Goal: Task Accomplishment & Management: Manage account settings

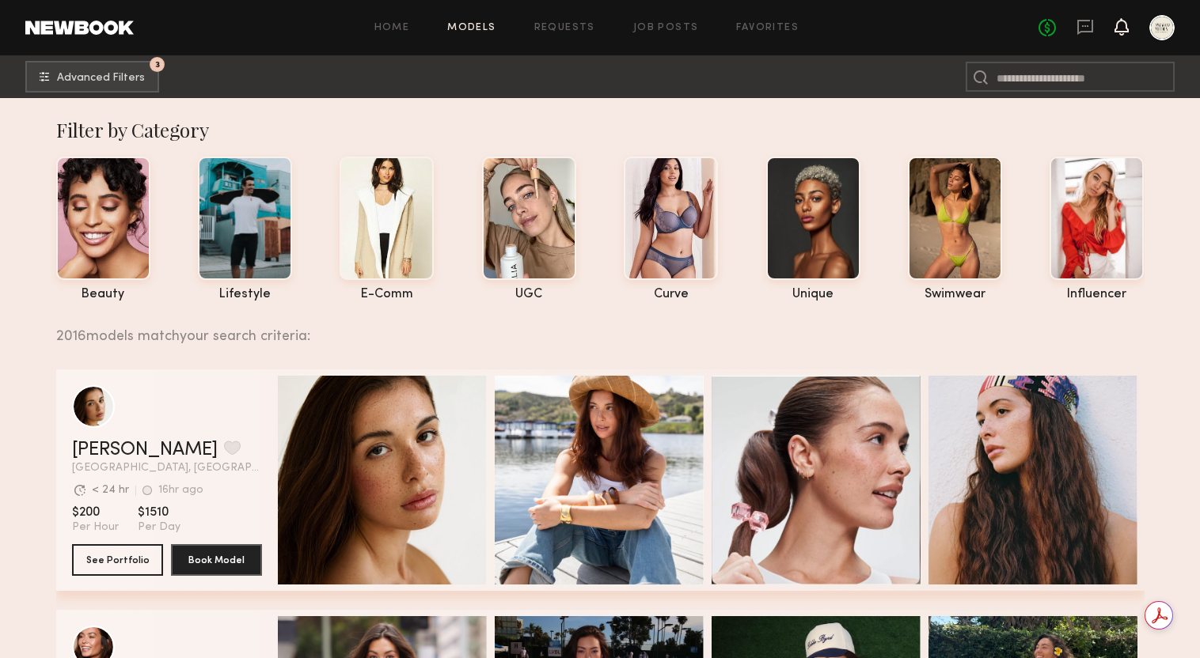
click at [1114, 22] on icon at bounding box center [1121, 26] width 14 height 17
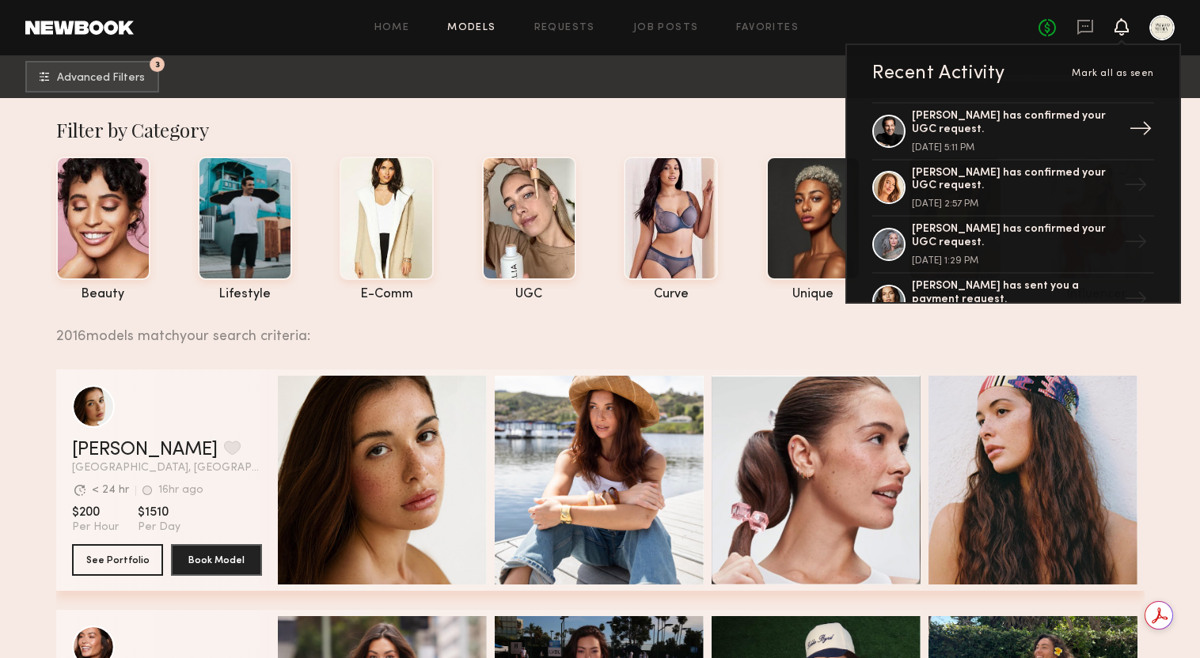
click at [1057, 131] on div "[PERSON_NAME] has confirmed your UGC request." at bounding box center [1015, 123] width 206 height 27
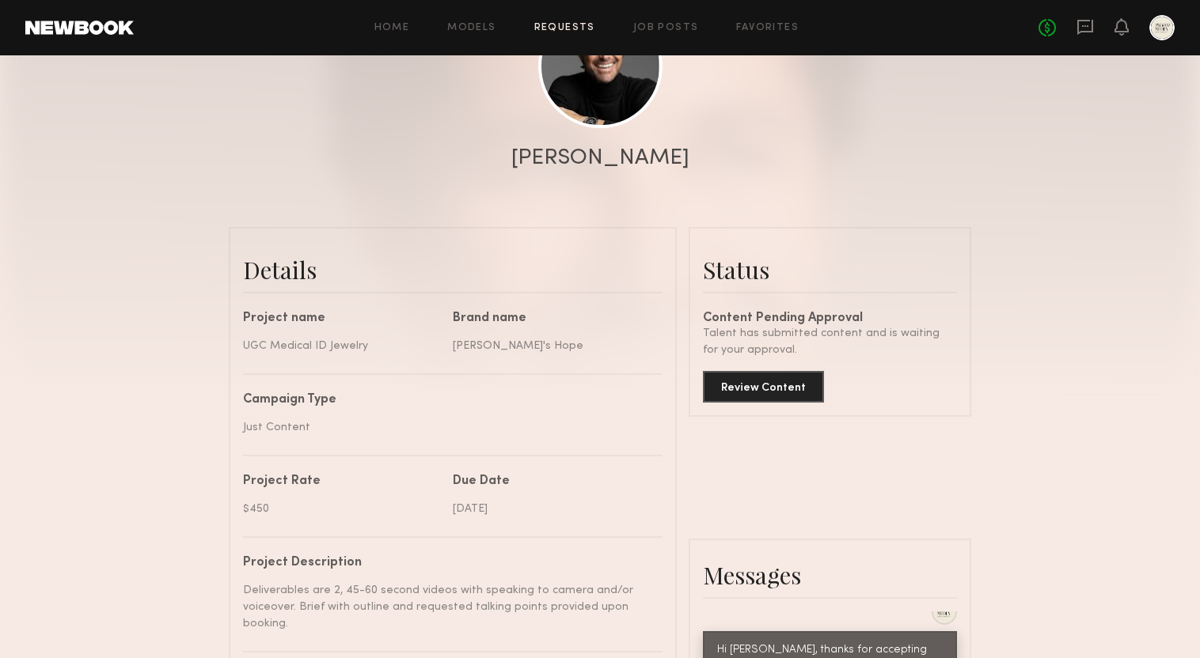
scroll to position [248, 0]
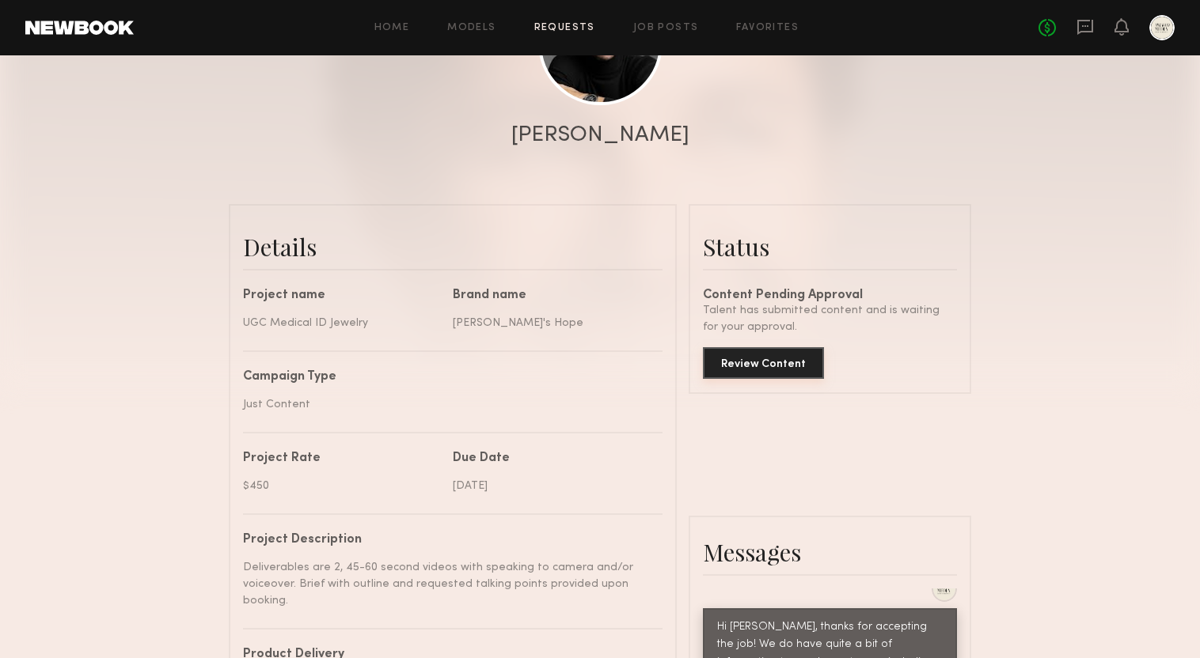
click at [783, 354] on button "Review Content" at bounding box center [763, 363] width 121 height 32
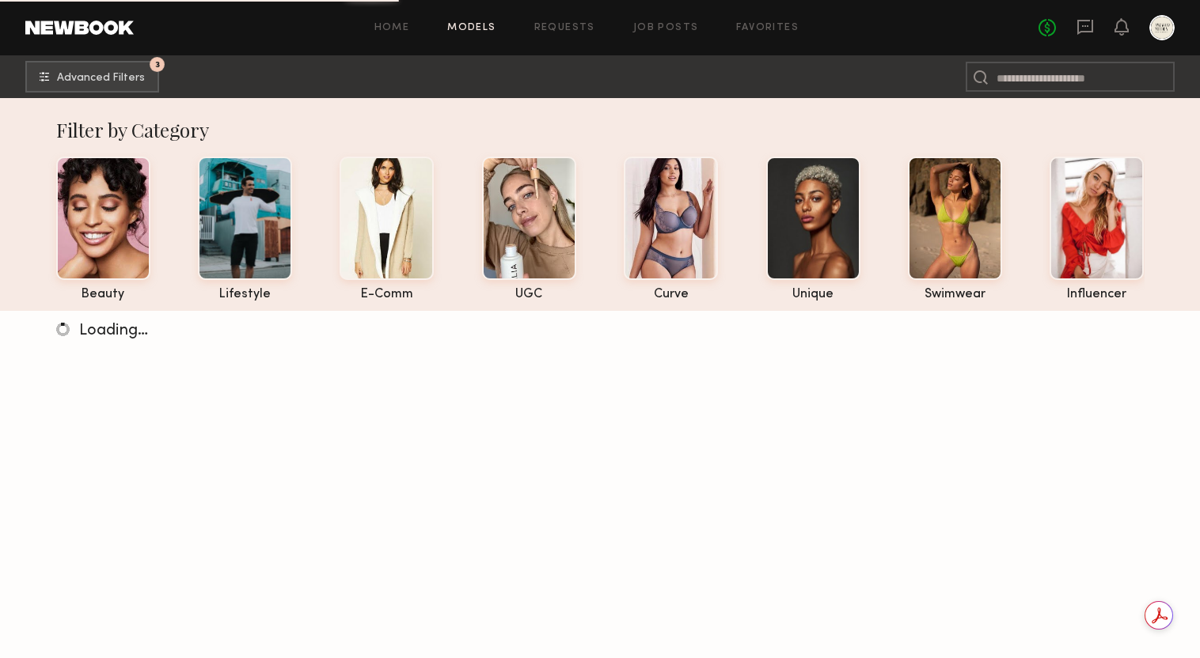
click at [1097, 36] on div "No fees up to $5,000" at bounding box center [1106, 27] width 136 height 25
click at [1124, 29] on icon at bounding box center [1121, 26] width 13 height 11
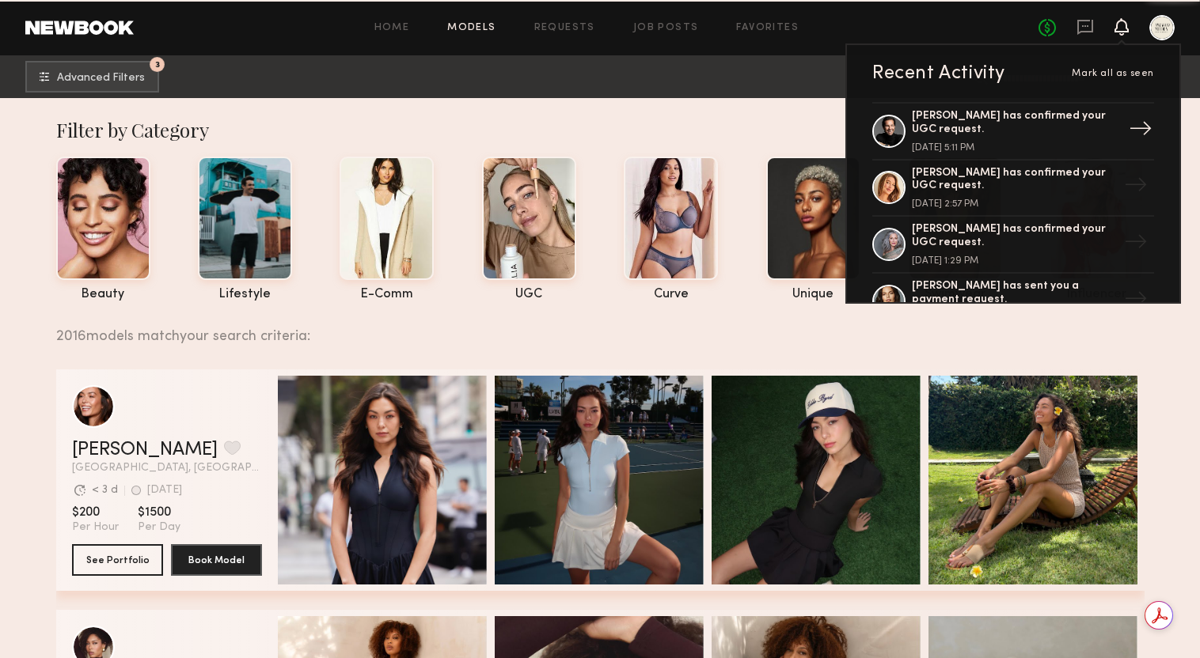
click at [1050, 112] on div "[PERSON_NAME] has confirmed your UGC request." at bounding box center [1015, 123] width 206 height 27
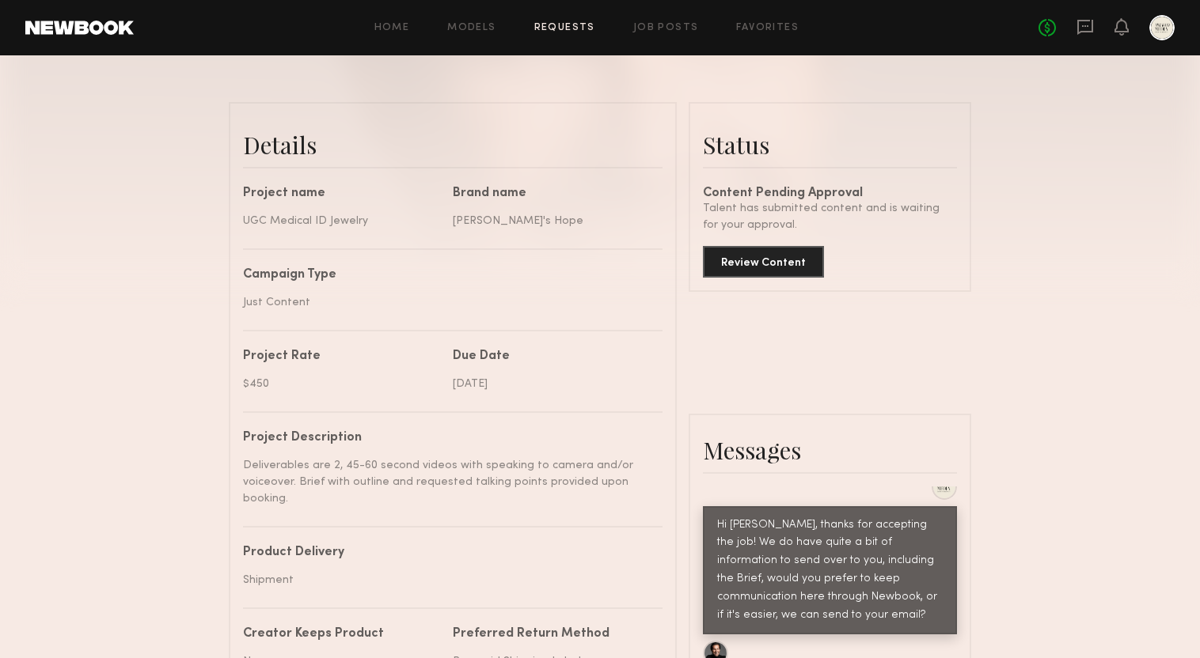
scroll to position [348, 0]
click at [1115, 29] on icon at bounding box center [1121, 26] width 13 height 11
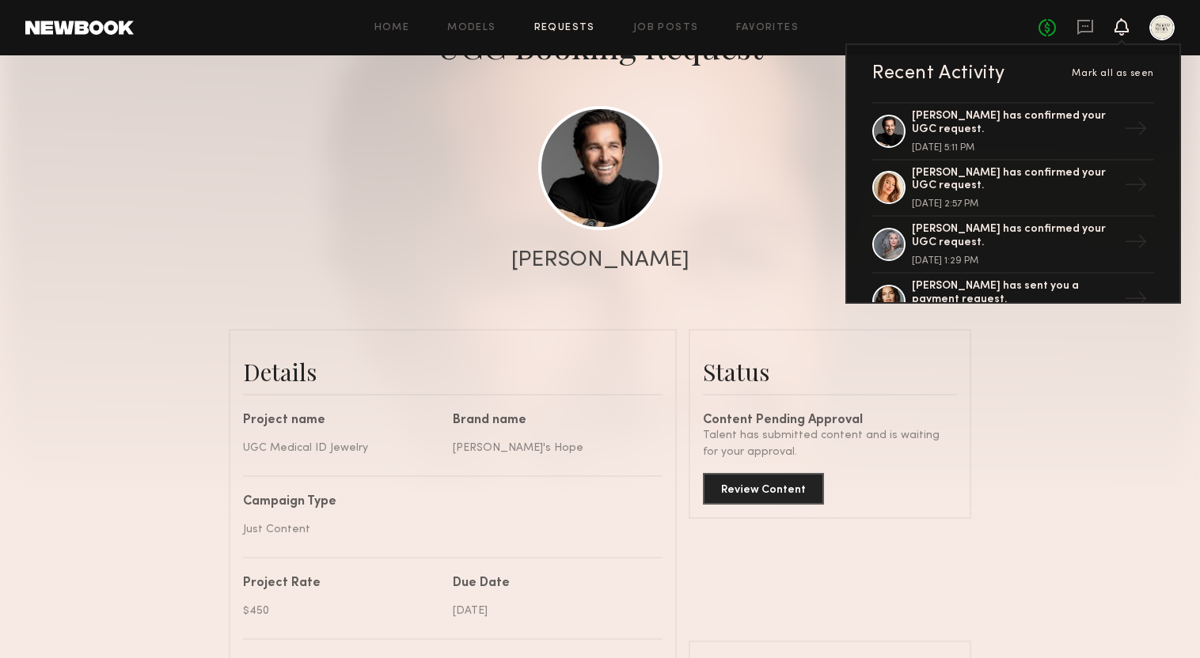
scroll to position [121, 0]
click at [792, 488] on button "Review Content" at bounding box center [763, 490] width 121 height 32
